Goal: Task Accomplishment & Management: Complete application form

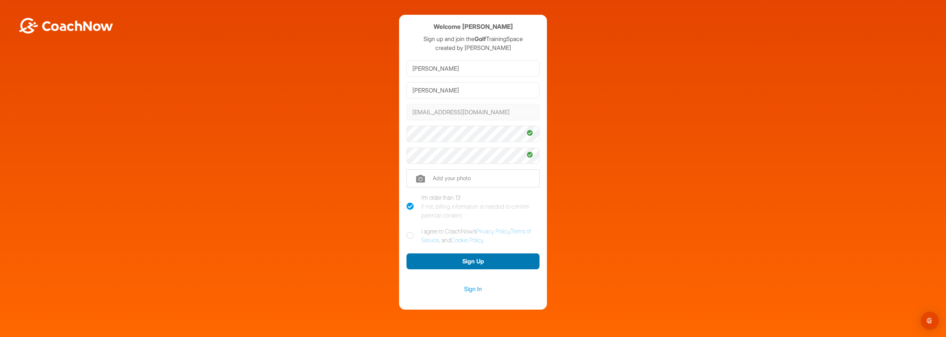
click at [442, 266] on button "Sign Up" at bounding box center [472, 261] width 133 height 16
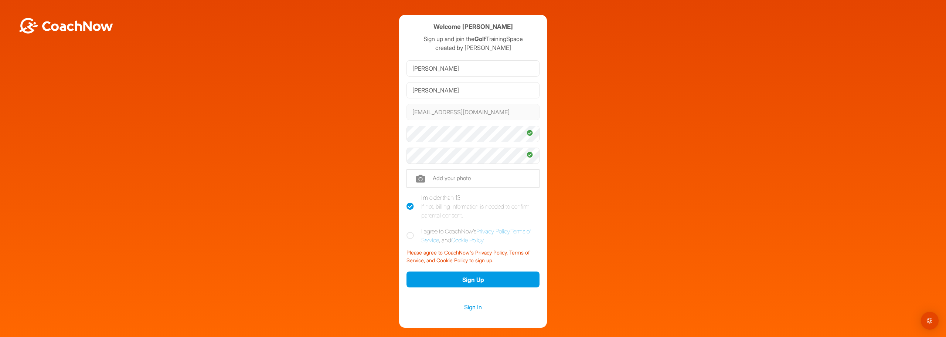
click at [406, 234] on icon at bounding box center [409, 235] width 7 height 7
click at [406, 231] on input "I agree to CoachNow's Privacy Policy , Terms of Service , and Cookie Policy ." at bounding box center [408, 228] width 5 height 5
checkbox input "true"
click at [457, 278] on button "Sign Up" at bounding box center [472, 279] width 133 height 16
